Goal: Task Accomplishment & Management: Manage account settings

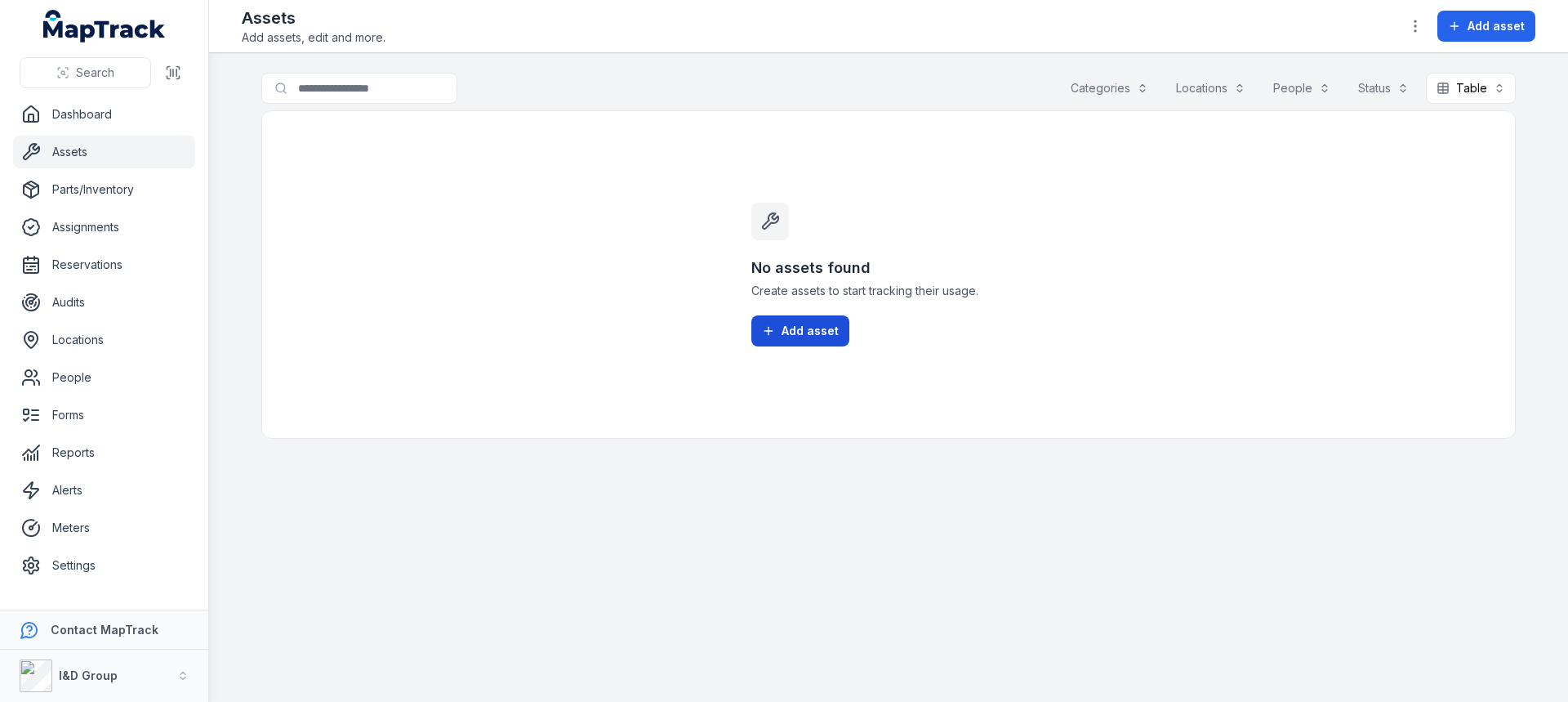
click at [789, 336] on span "Add asset" at bounding box center [810, 330] width 57 height 16
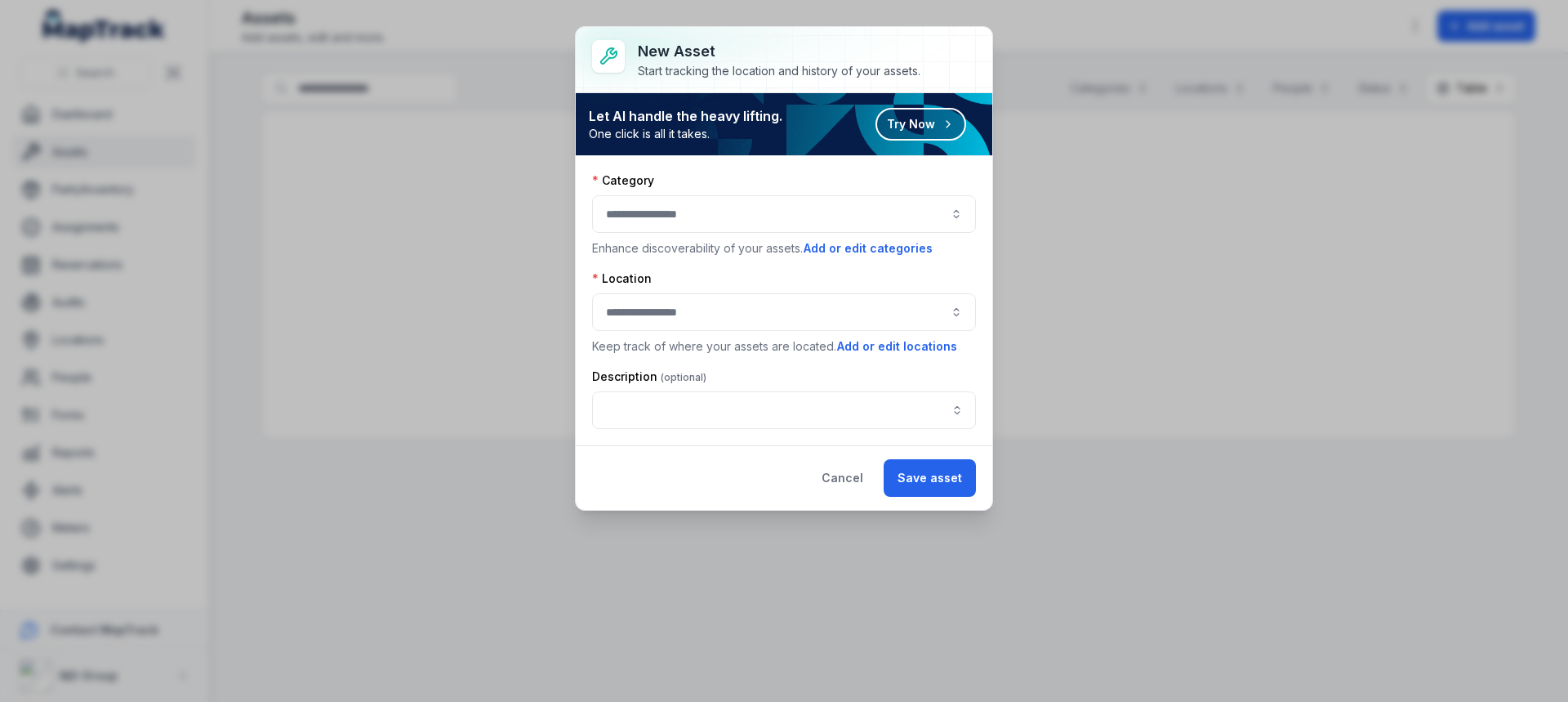
click at [855, 217] on div at bounding box center [783, 214] width 384 height 38
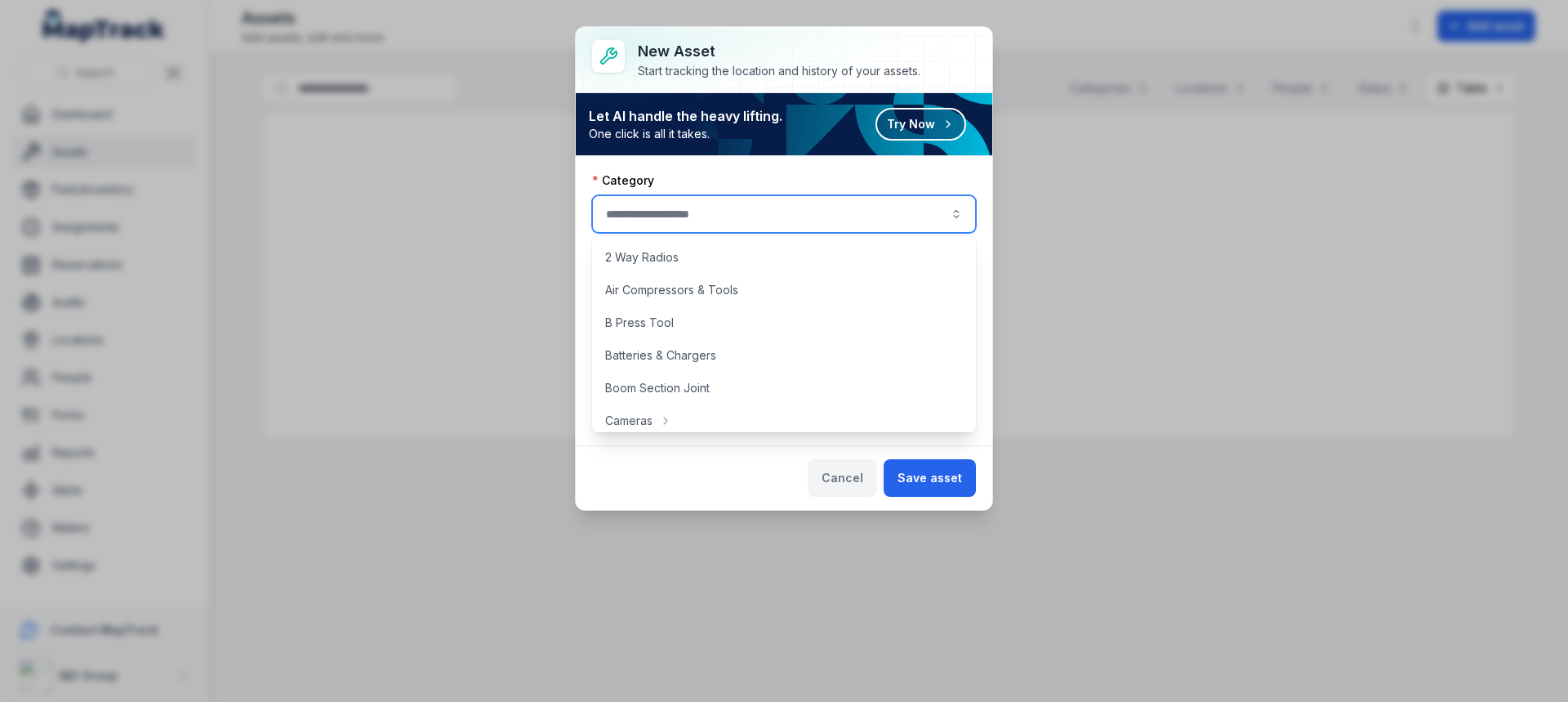
click at [834, 475] on button "Cancel" at bounding box center [842, 478] width 70 height 38
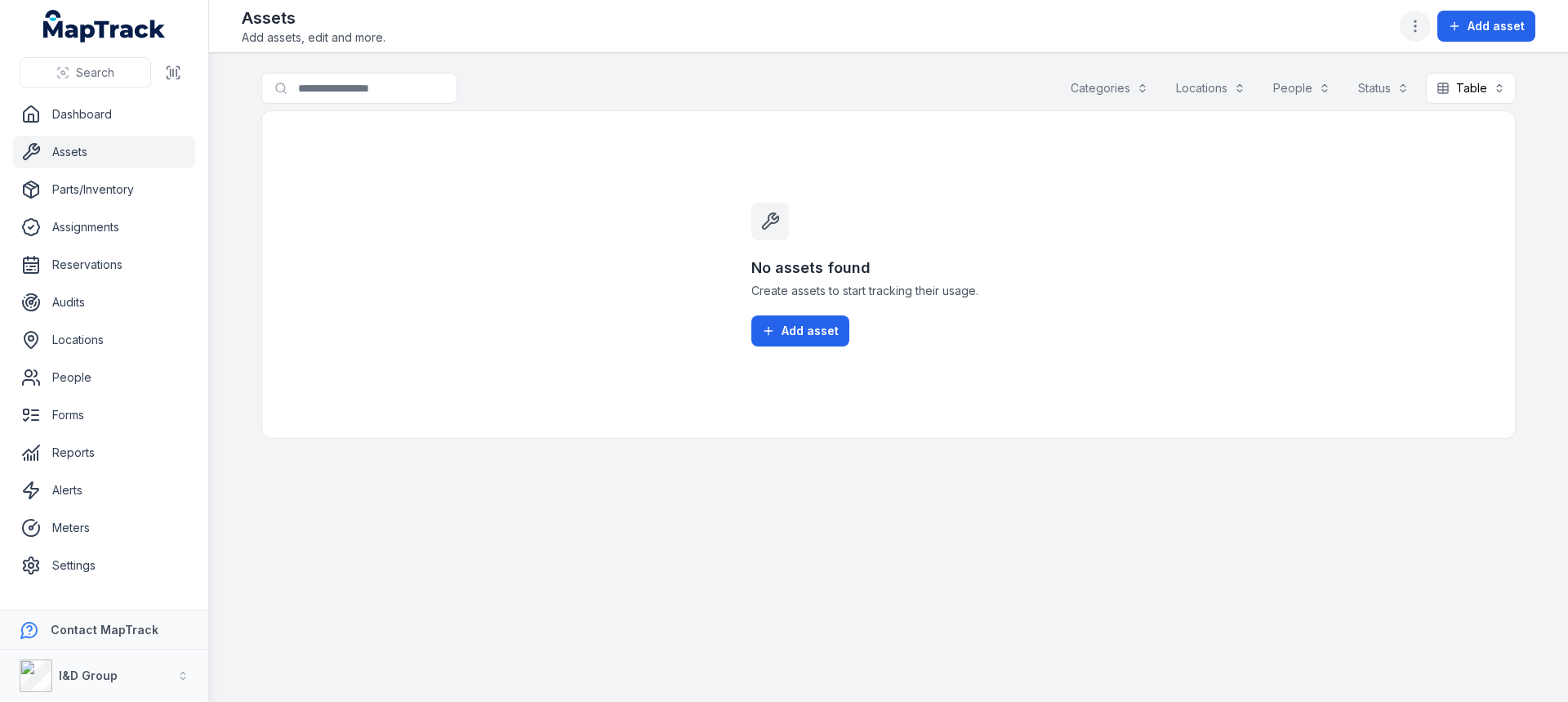
click at [1415, 27] on icon "button" at bounding box center [1415, 26] width 16 height 16
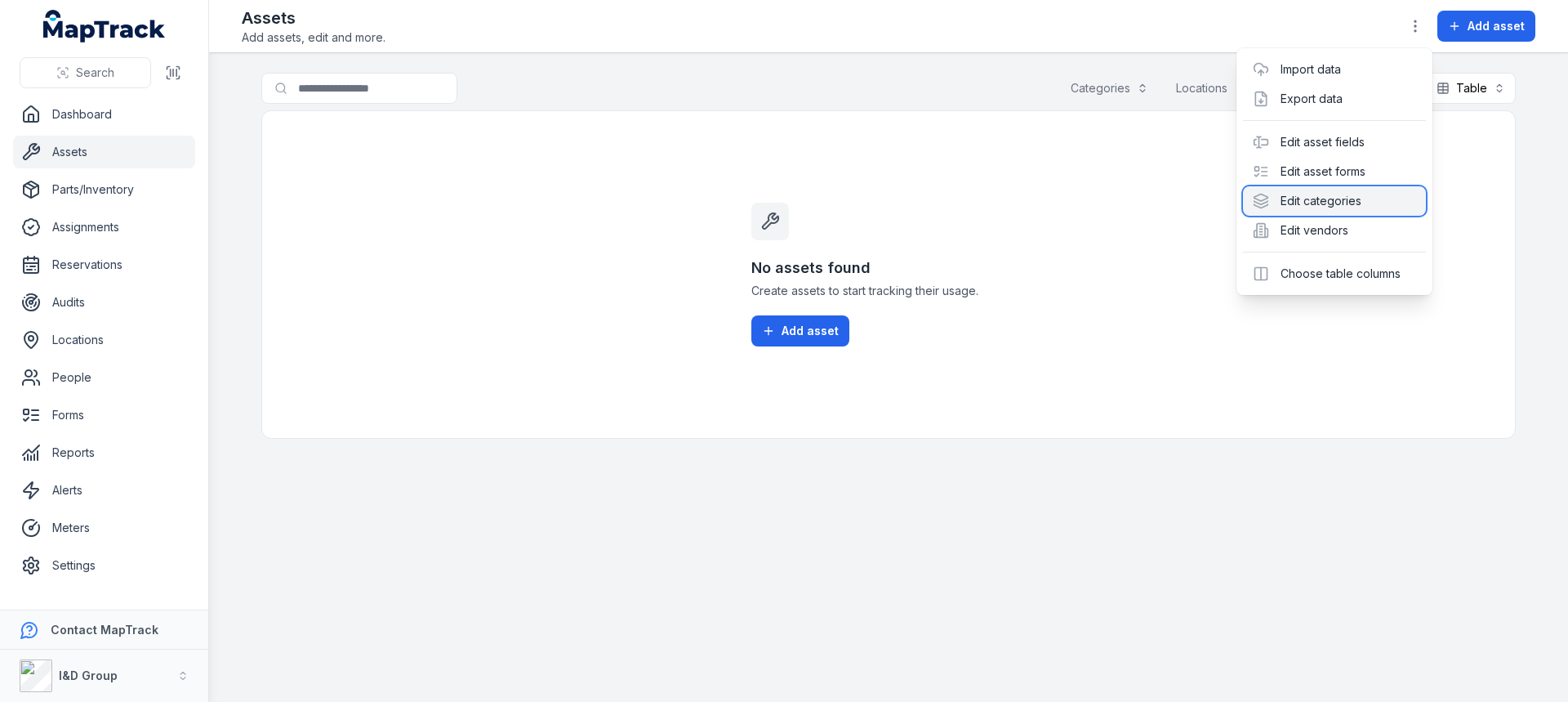
click at [1333, 211] on div "Edit categories" at bounding box center [1334, 201] width 183 height 30
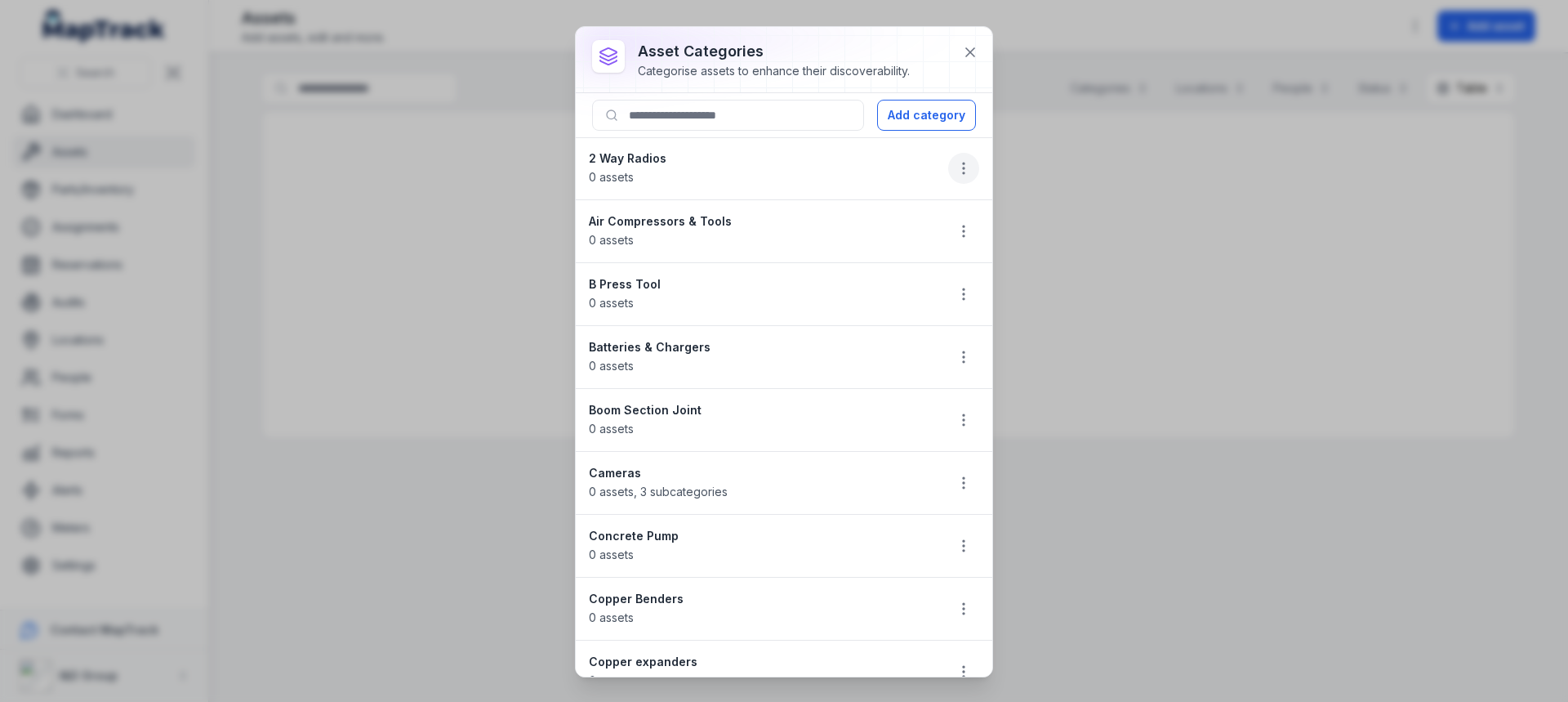
click at [955, 161] on icon "button" at bounding box center [963, 168] width 16 height 16
click at [1147, 268] on div "asset categories Categorise assets to enhance their discoverability. Add catego…" at bounding box center [784, 351] width 1568 height 702
click at [964, 51] on div "asset categories Categorise assets to enhance their discoverability. Add catego…" at bounding box center [783, 351] width 416 height 649
click at [757, 170] on div "2 Way Radios 0 assets" at bounding box center [760, 168] width 343 height 36
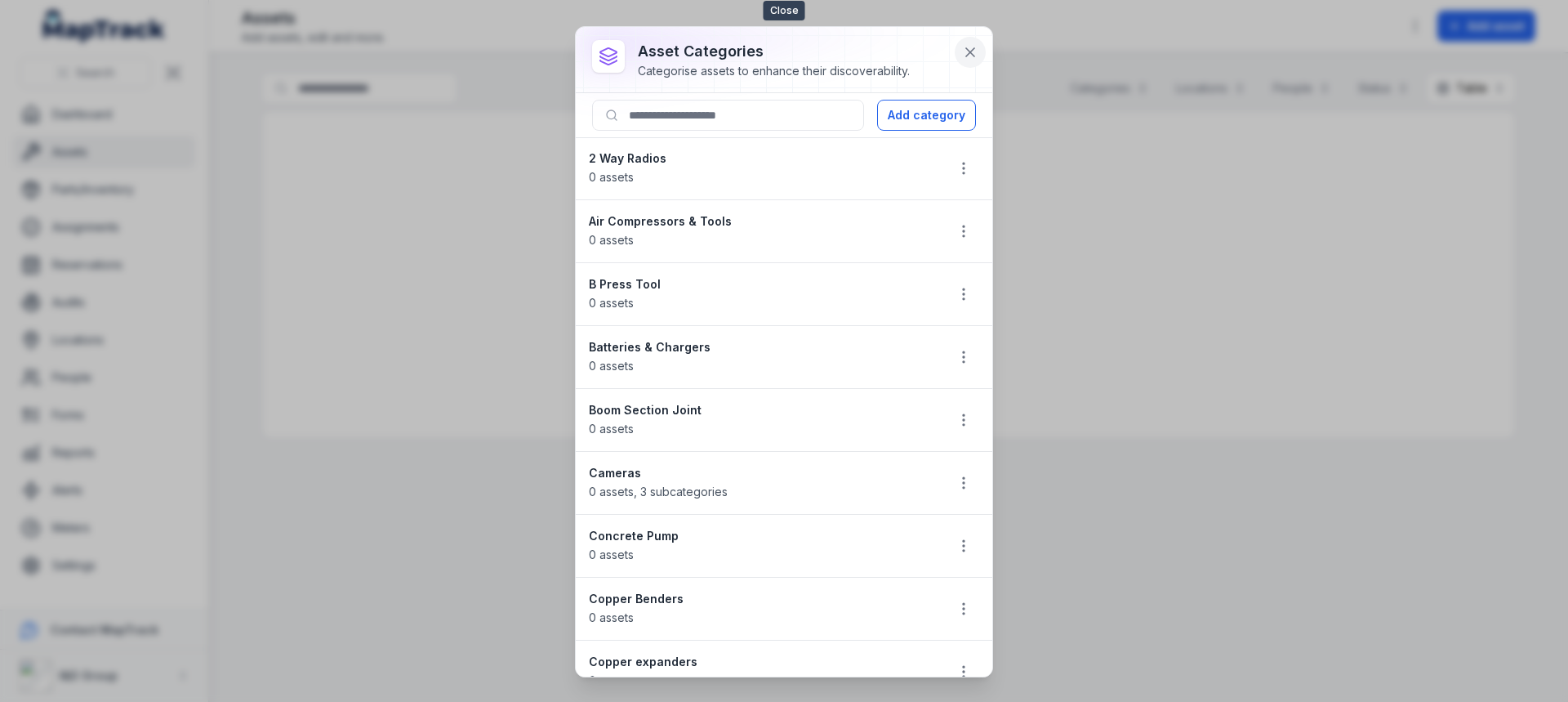
click at [974, 55] on icon at bounding box center [970, 52] width 16 height 16
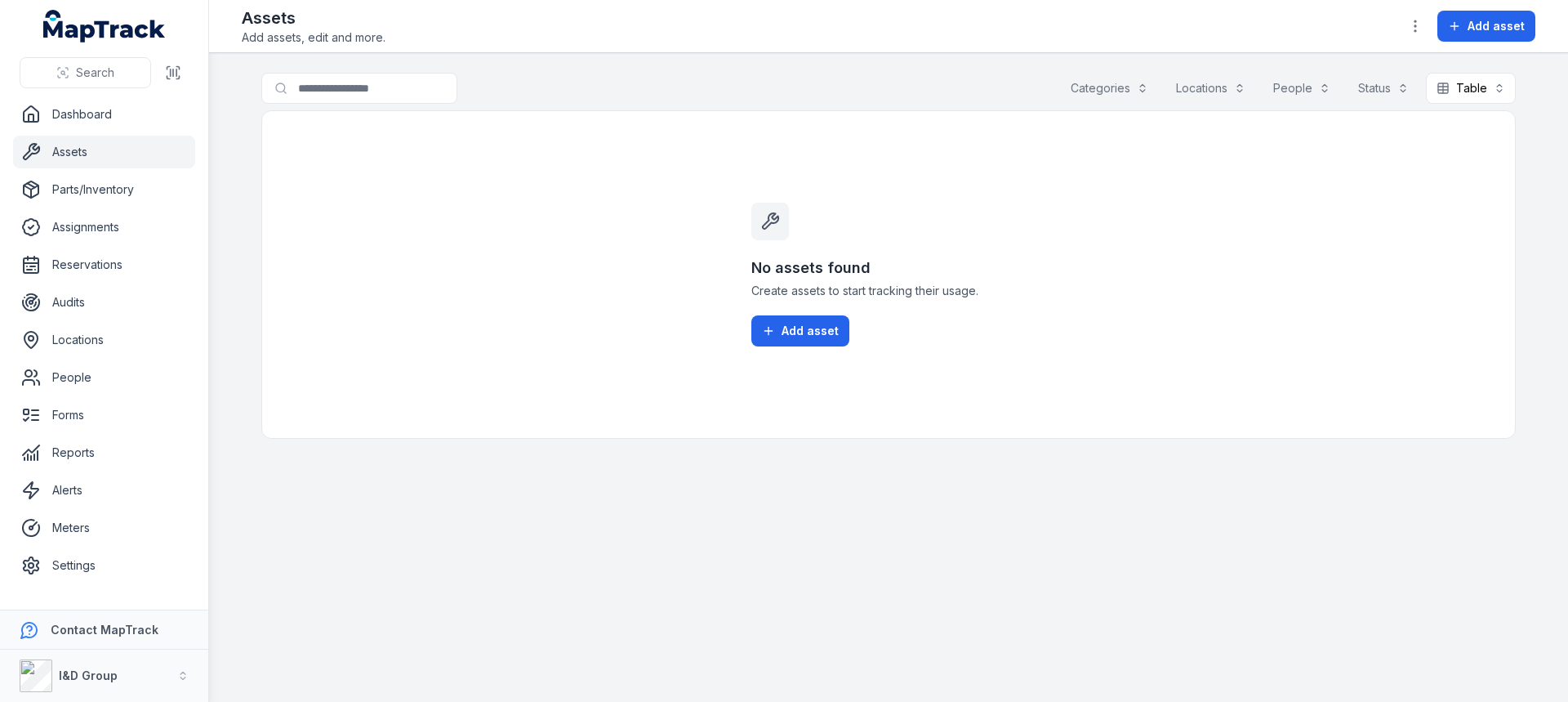
click at [1406, 196] on div "No assets found Create assets to start tracking their usage. Add asset" at bounding box center [888, 274] width 1254 height 329
click at [1414, 23] on icon "button" at bounding box center [1415, 26] width 16 height 16
